Goal: Task Accomplishment & Management: Use online tool/utility

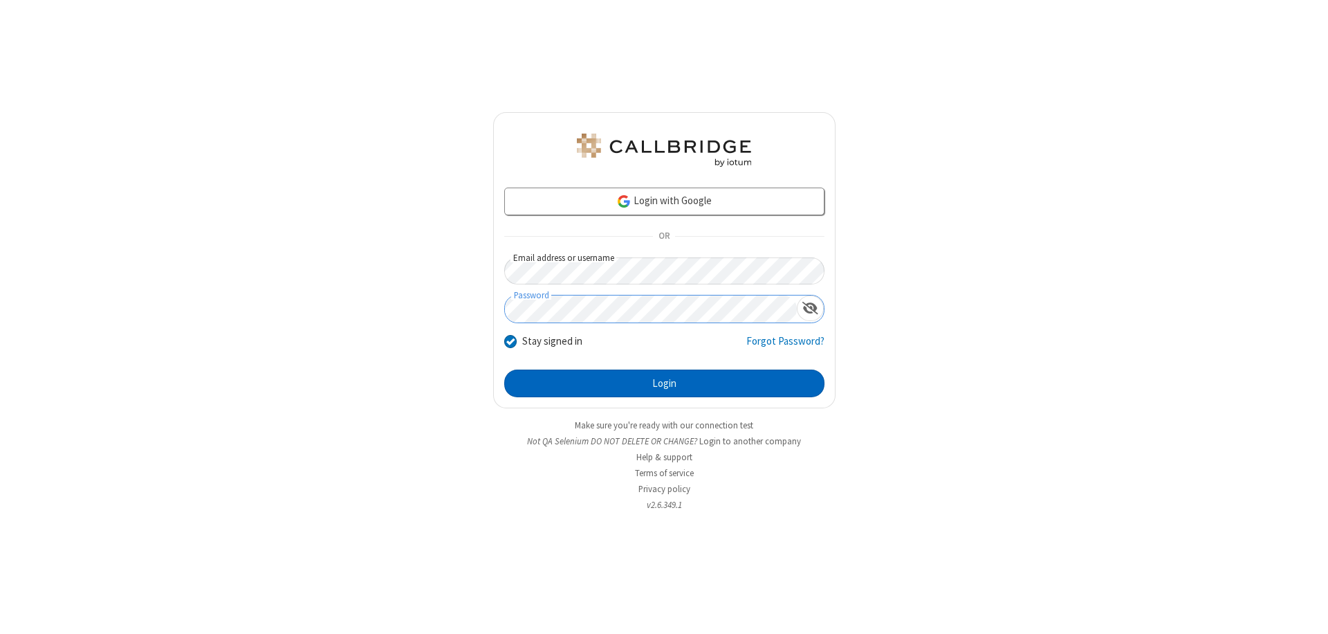
click at [664, 383] on button "Login" at bounding box center [664, 383] width 320 height 28
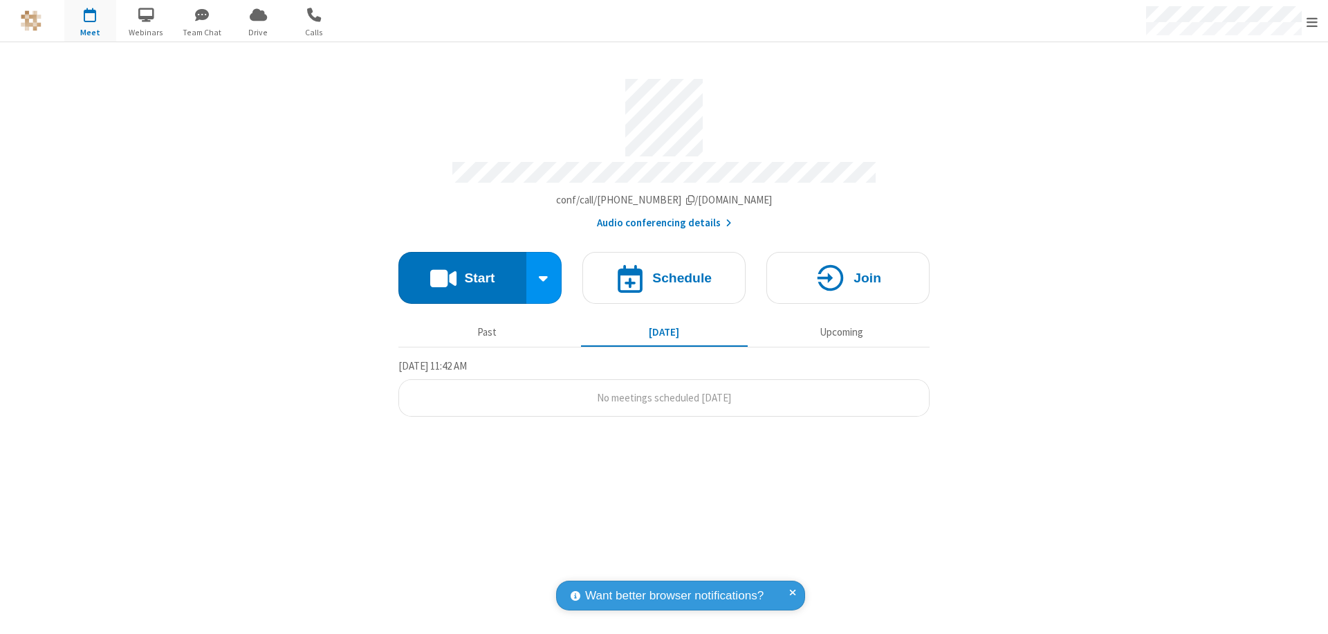
click at [462, 271] on button "Start" at bounding box center [462, 278] width 128 height 52
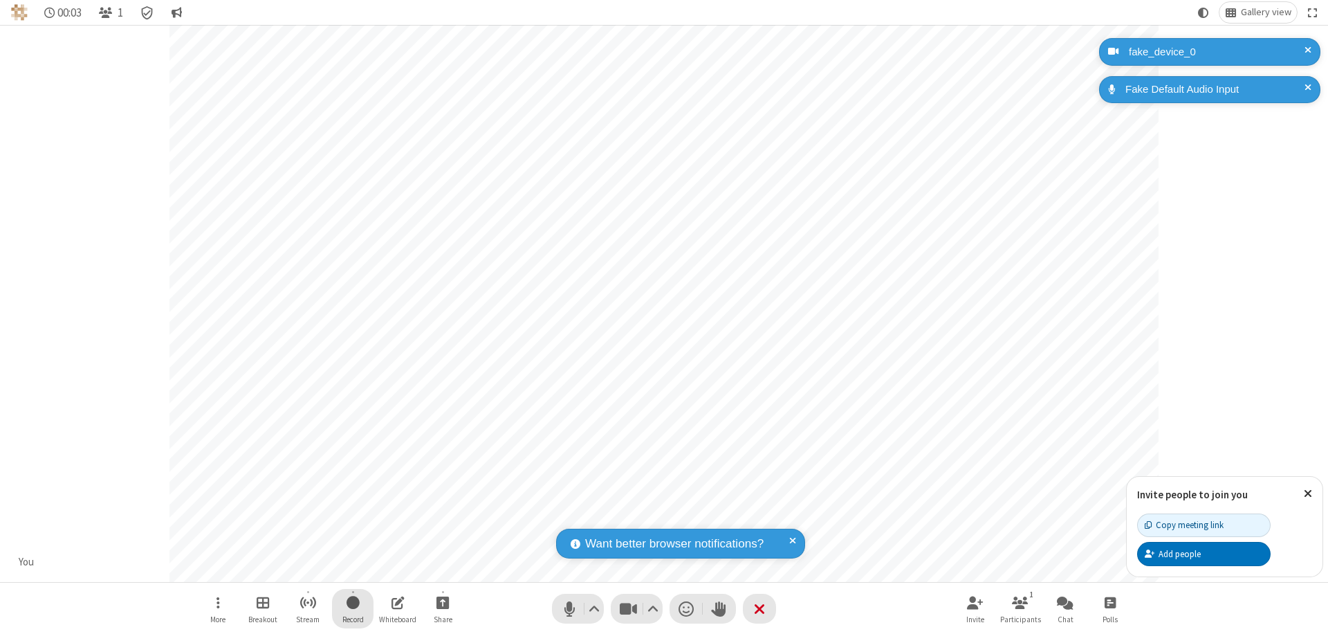
click at [353, 608] on span "Start recording" at bounding box center [353, 601] width 13 height 17
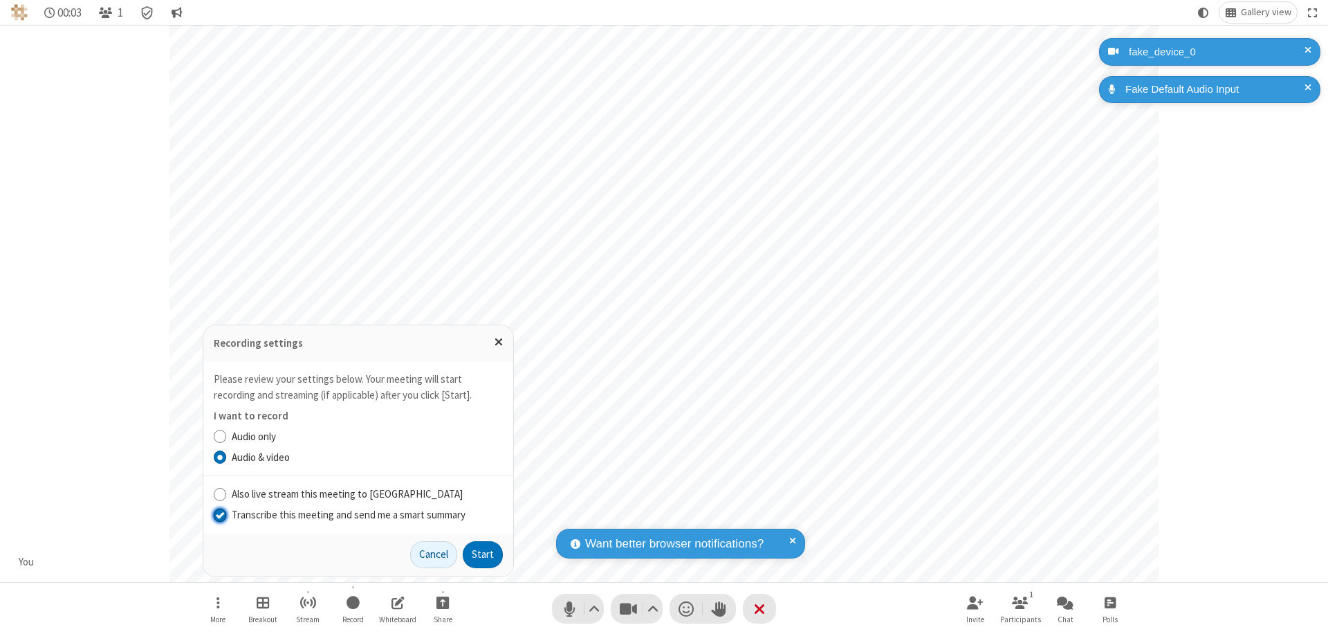
click at [219, 514] on input "Transcribe this meeting and send me a smart summary" at bounding box center [220, 514] width 13 height 15
click at [483, 554] on button "Start" at bounding box center [483, 555] width 40 height 28
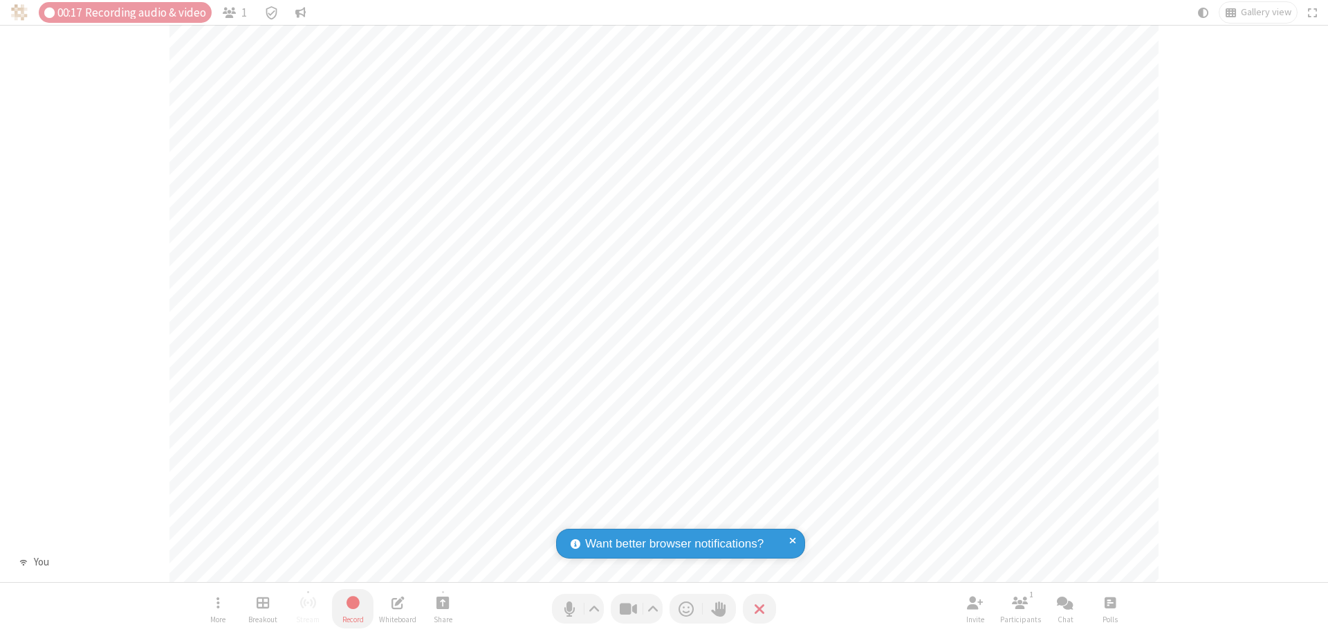
click at [353, 608] on span "Stop recording" at bounding box center [353, 601] width 16 height 17
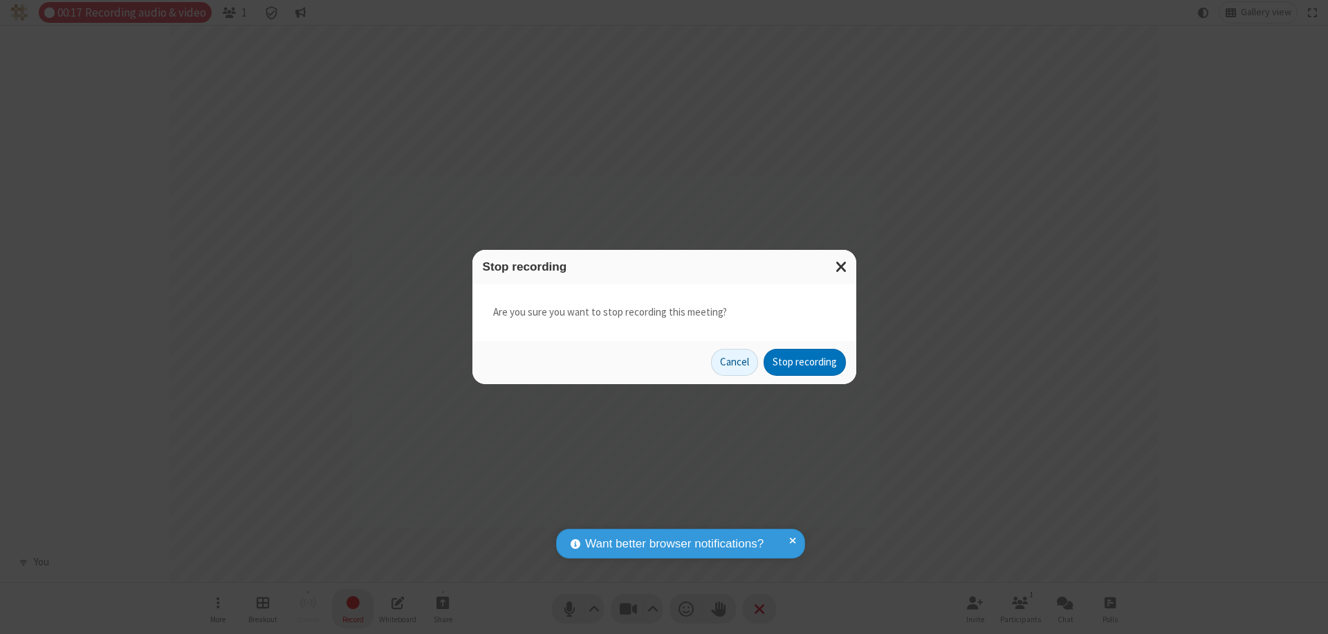
click at [804, 362] on button "Stop recording" at bounding box center [805, 363] width 82 height 28
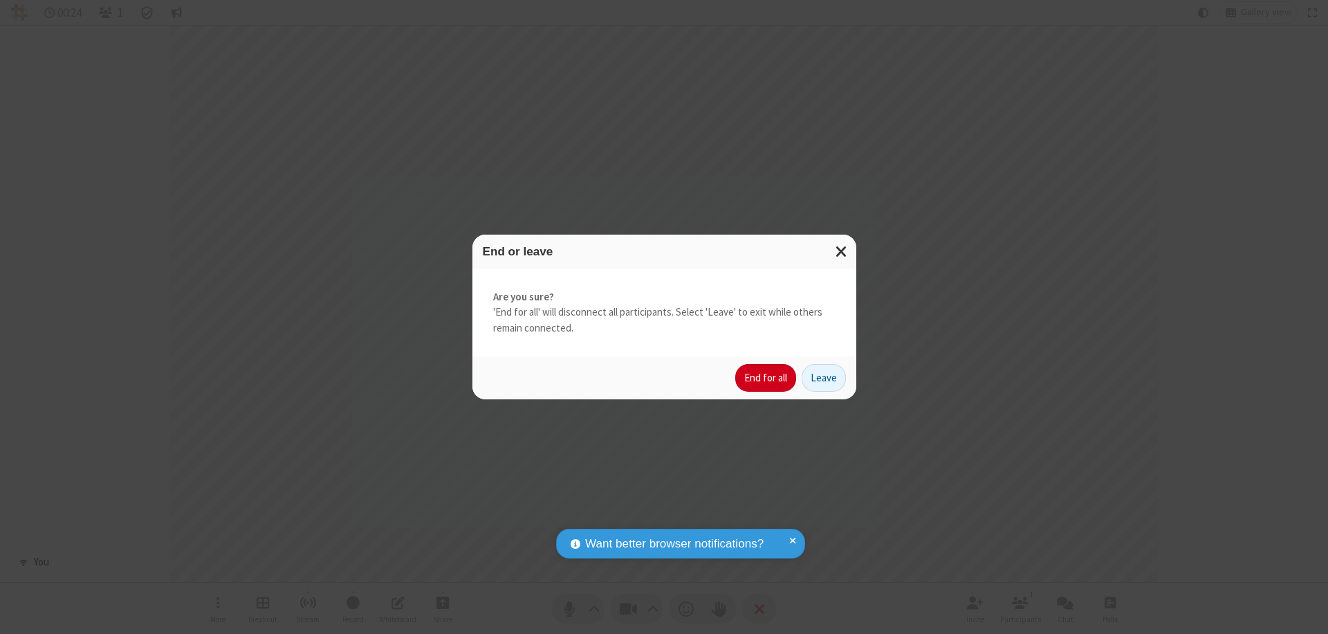
click at [766, 378] on button "End for all" at bounding box center [765, 378] width 61 height 28
